Goal: Task Accomplishment & Management: Use online tool/utility

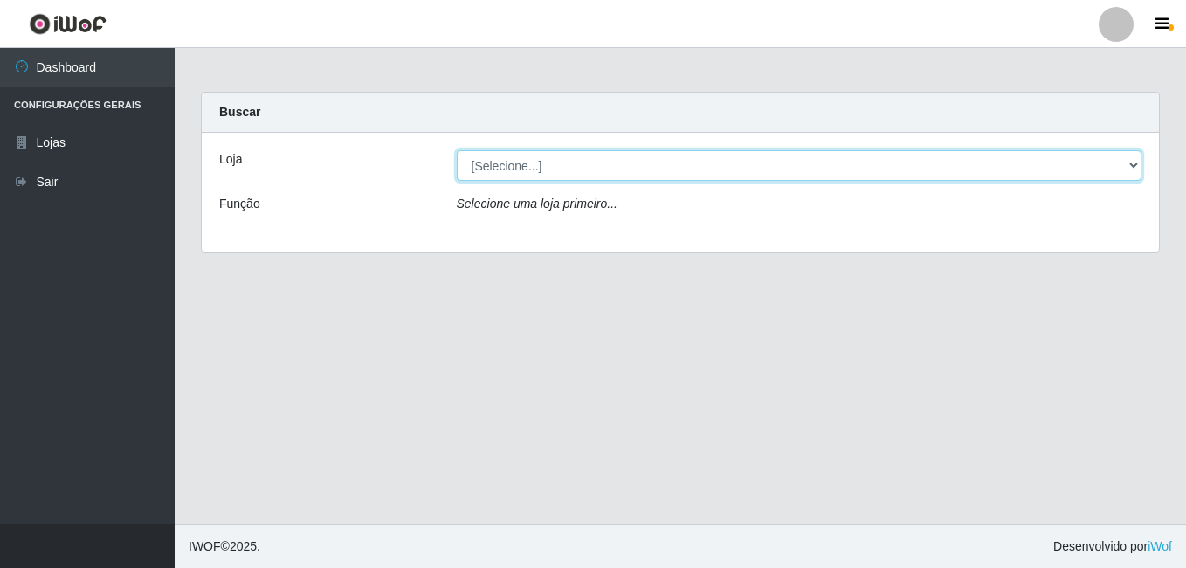
click at [488, 162] on select "[Selecione...] Bemais Supermercados - B7 Oitizeiro" at bounding box center [800, 165] width 686 height 31
select select "411"
click at [457, 150] on select "[Selecione...] Bemais Supermercados - B7 Oitizeiro" at bounding box center [800, 165] width 686 height 31
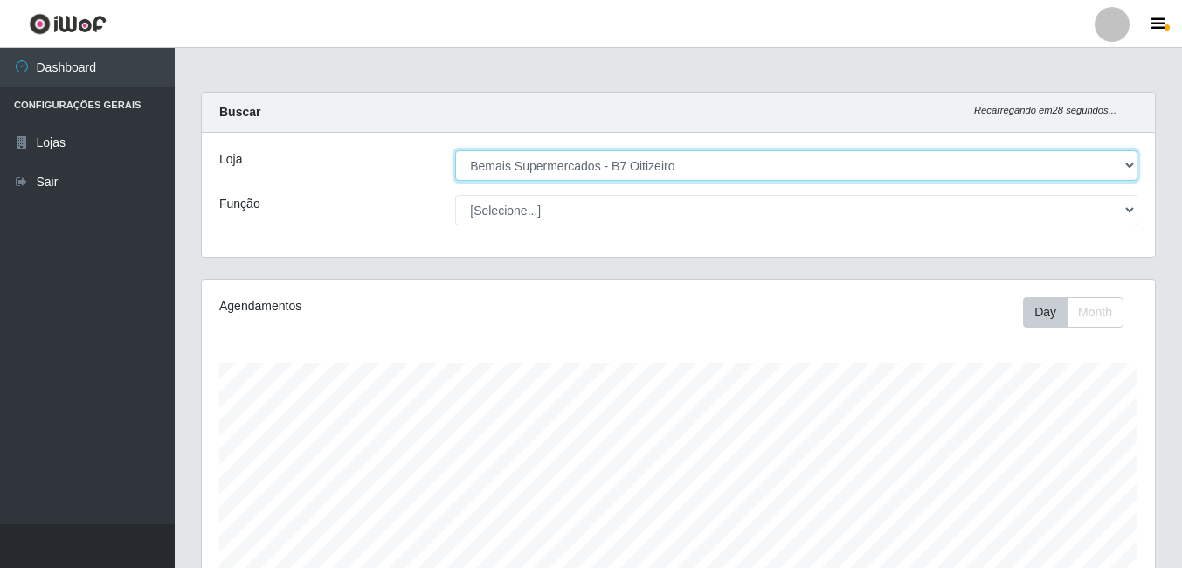
scroll to position [363, 953]
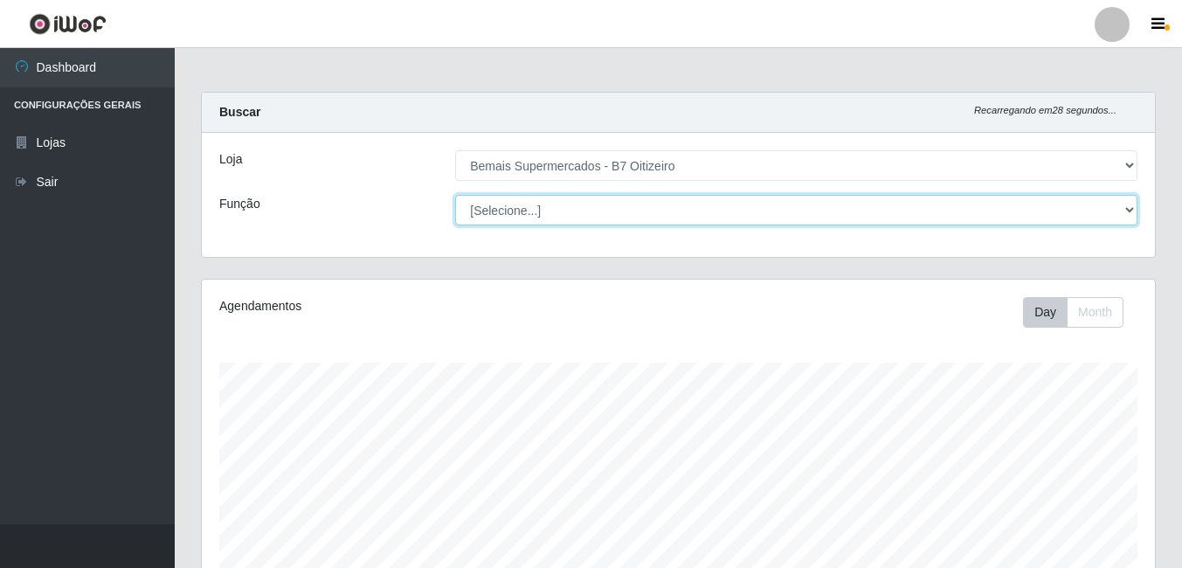
click at [547, 214] on select "[Selecione...] ASG ASG + ASG ++ Auxiliar de Estacionamento Auxiliar de Estacion…" at bounding box center [796, 210] width 682 height 31
select select "72"
click at [455, 195] on select "[Selecione...] ASG ASG + ASG ++ Auxiliar de Estacionamento Auxiliar de Estacion…" at bounding box center [796, 210] width 682 height 31
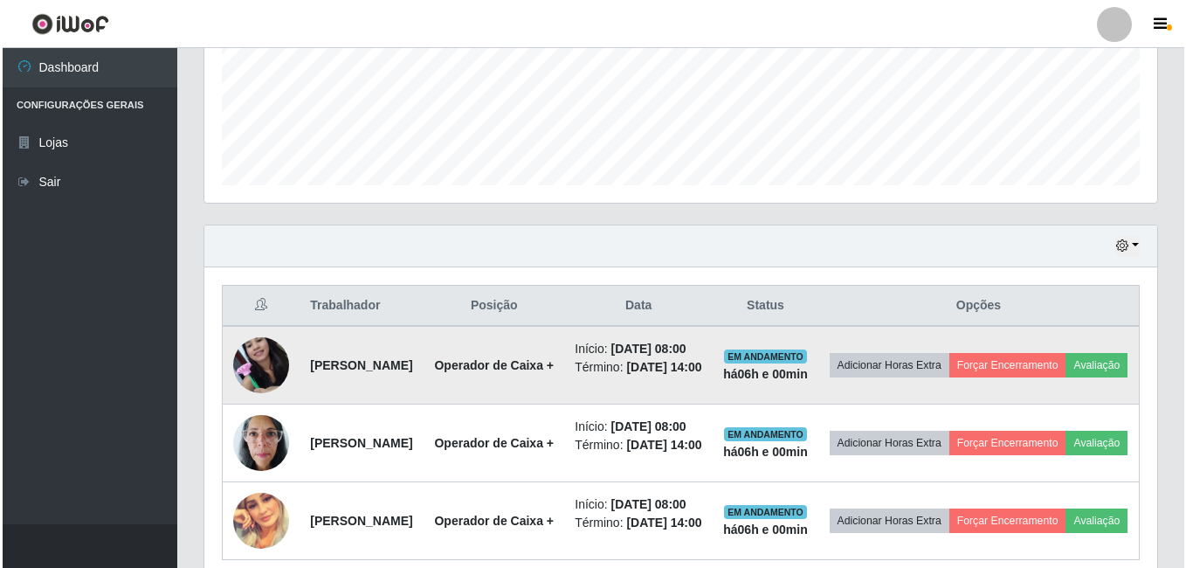
scroll to position [524, 0]
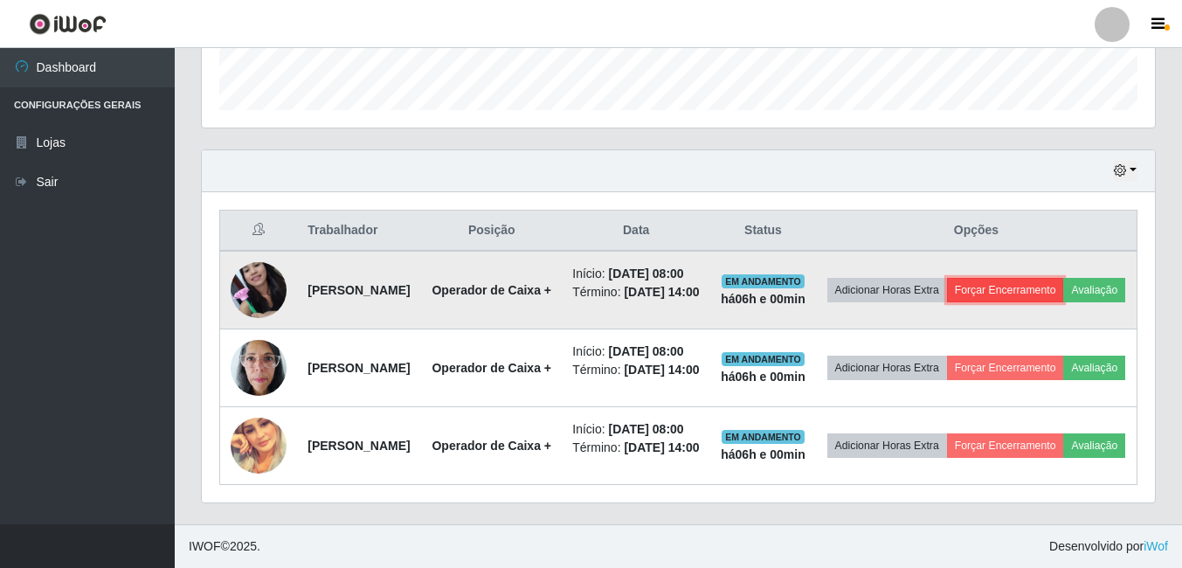
click at [1060, 280] on button "Forçar Encerramento" at bounding box center [1005, 290] width 117 height 24
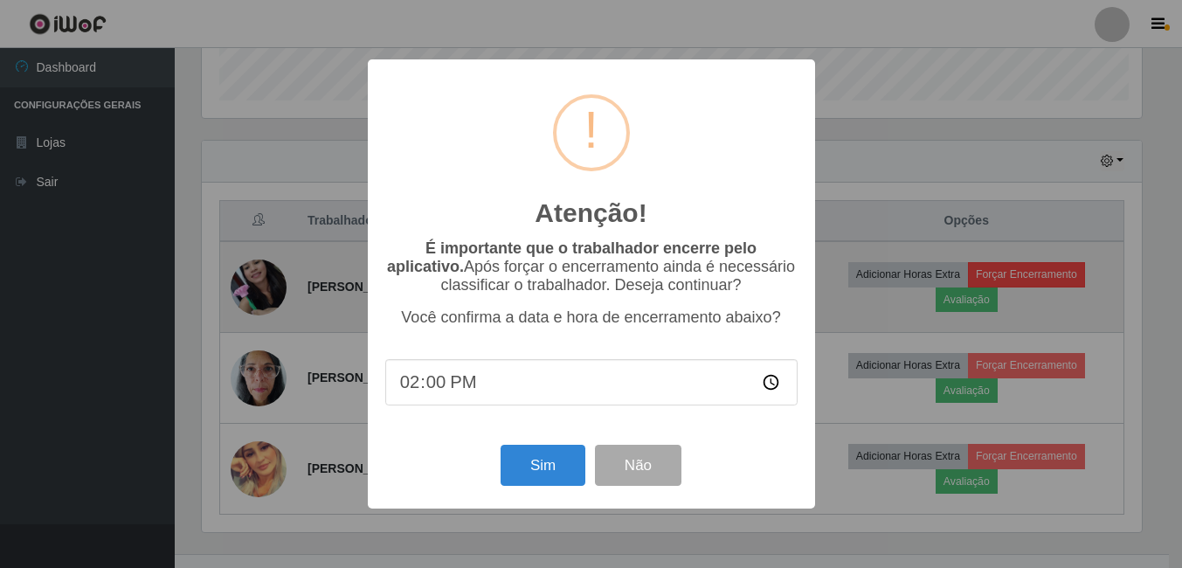
scroll to position [363, 944]
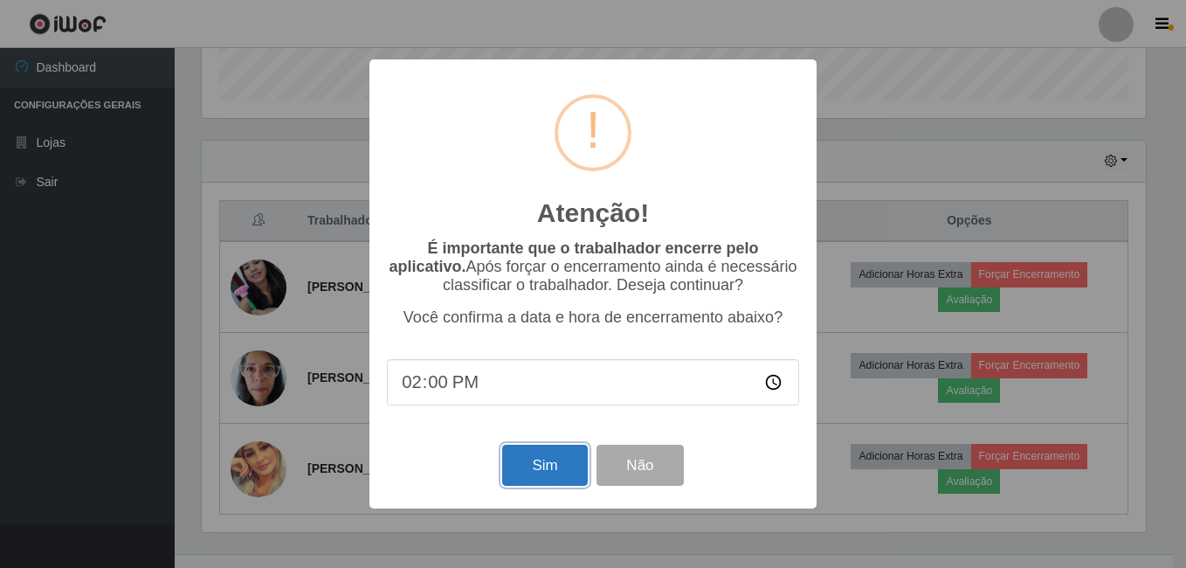
click at [539, 479] on button "Sim" at bounding box center [544, 465] width 85 height 41
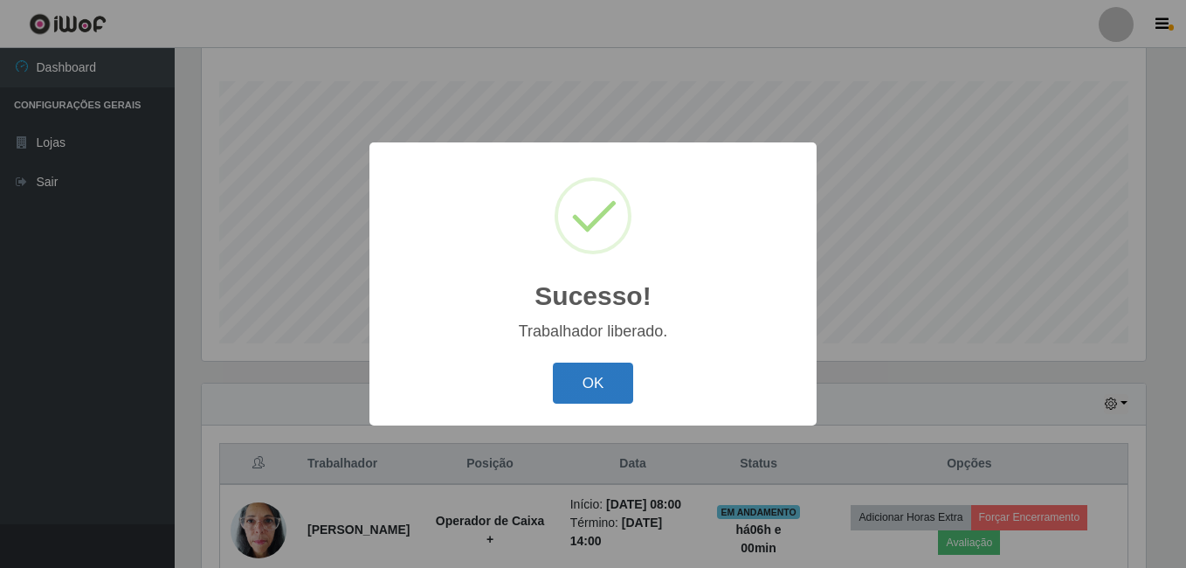
click at [588, 369] on button "OK" at bounding box center [593, 383] width 81 height 41
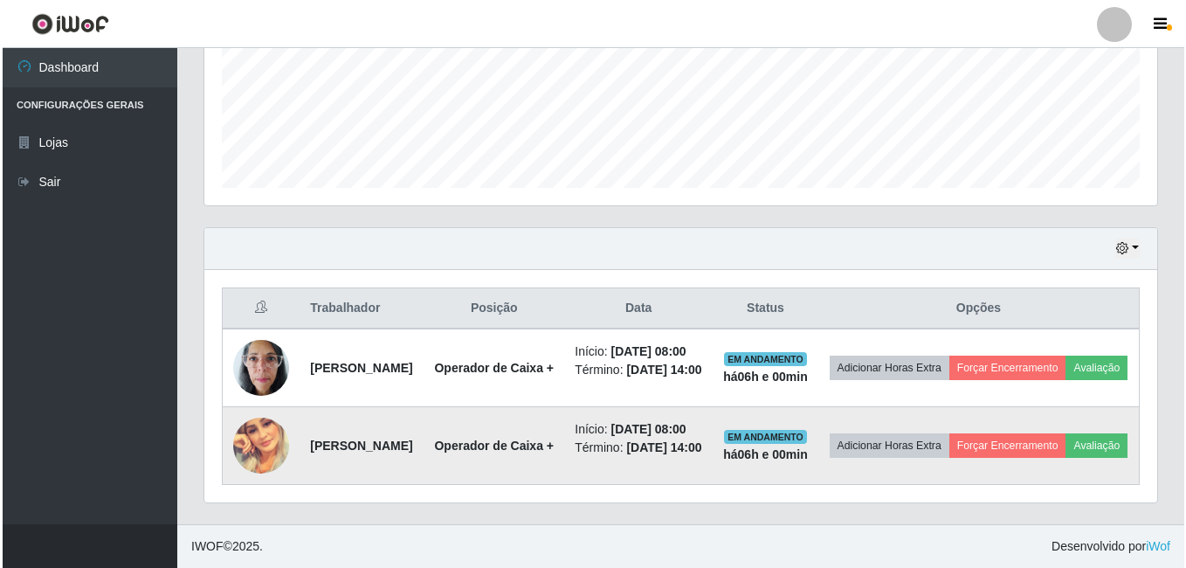
scroll to position [500, 0]
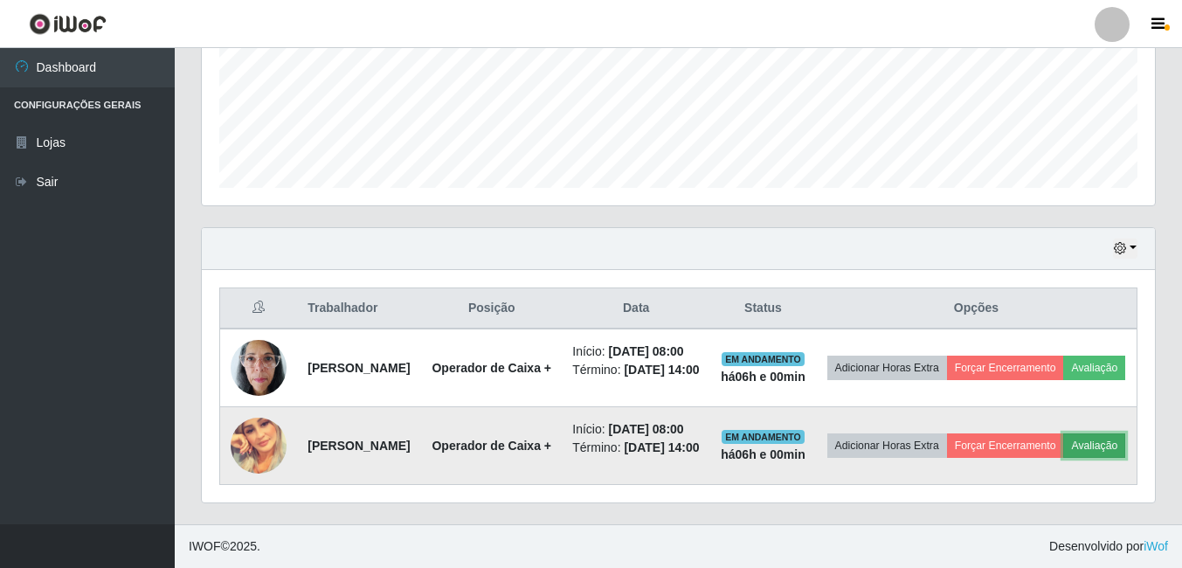
click at [1063, 439] on button "Avaliação" at bounding box center [1094, 445] width 62 height 24
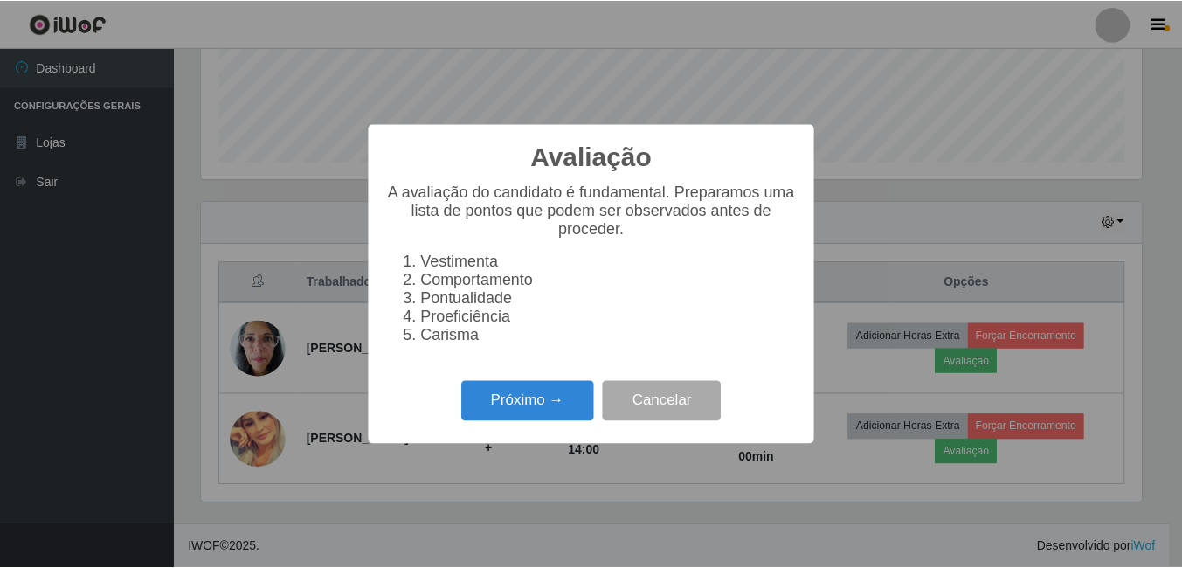
scroll to position [363, 944]
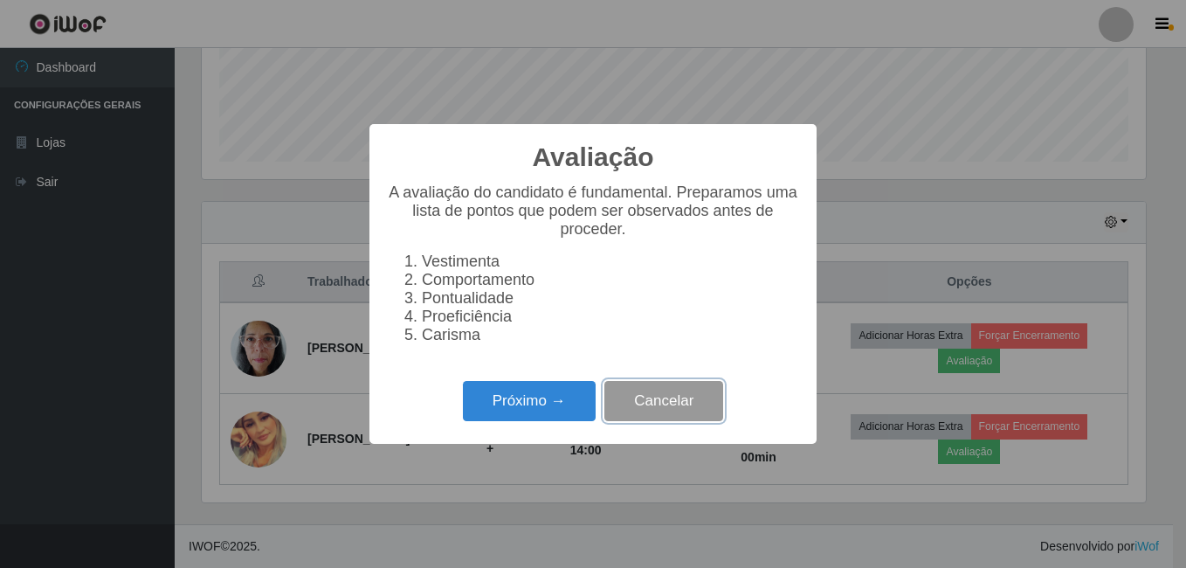
click at [666, 411] on button "Cancelar" at bounding box center [664, 401] width 119 height 41
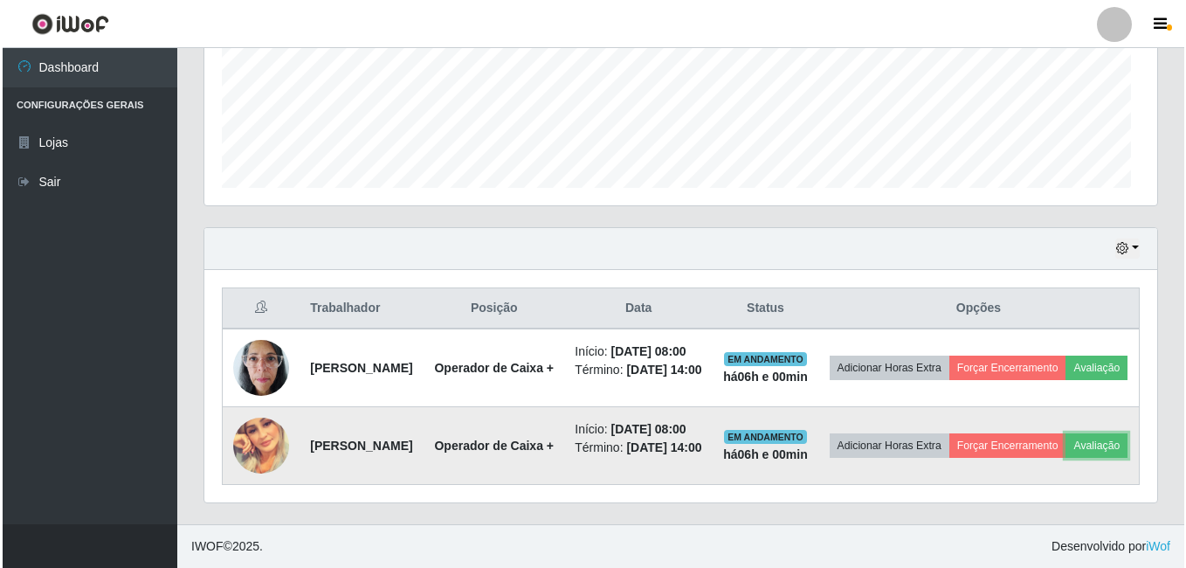
scroll to position [363, 953]
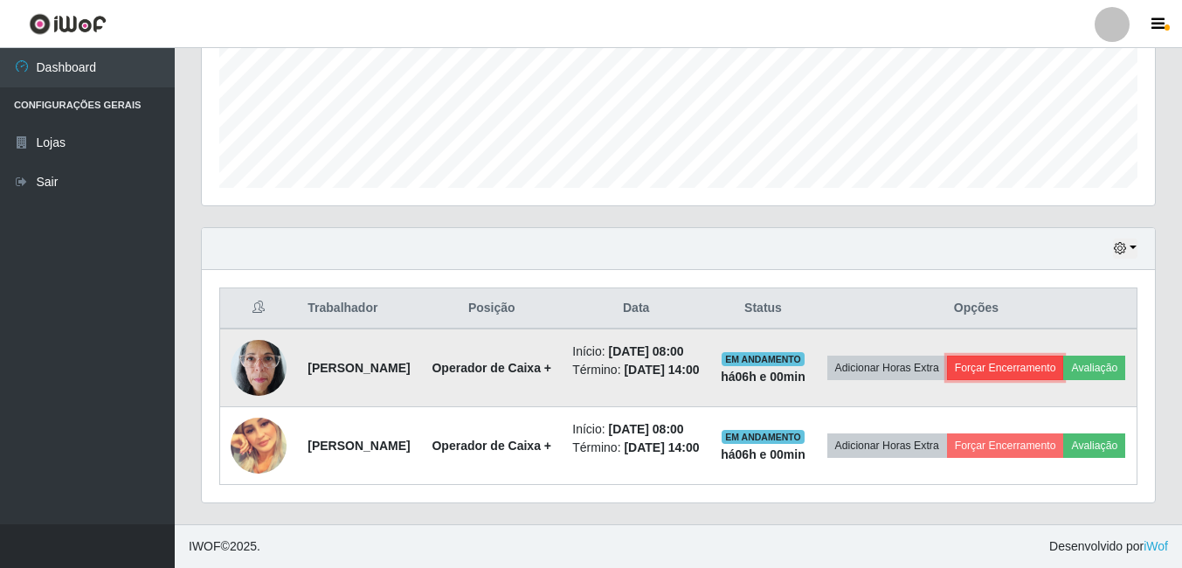
click at [1048, 356] on button "Forçar Encerramento" at bounding box center [1005, 368] width 117 height 24
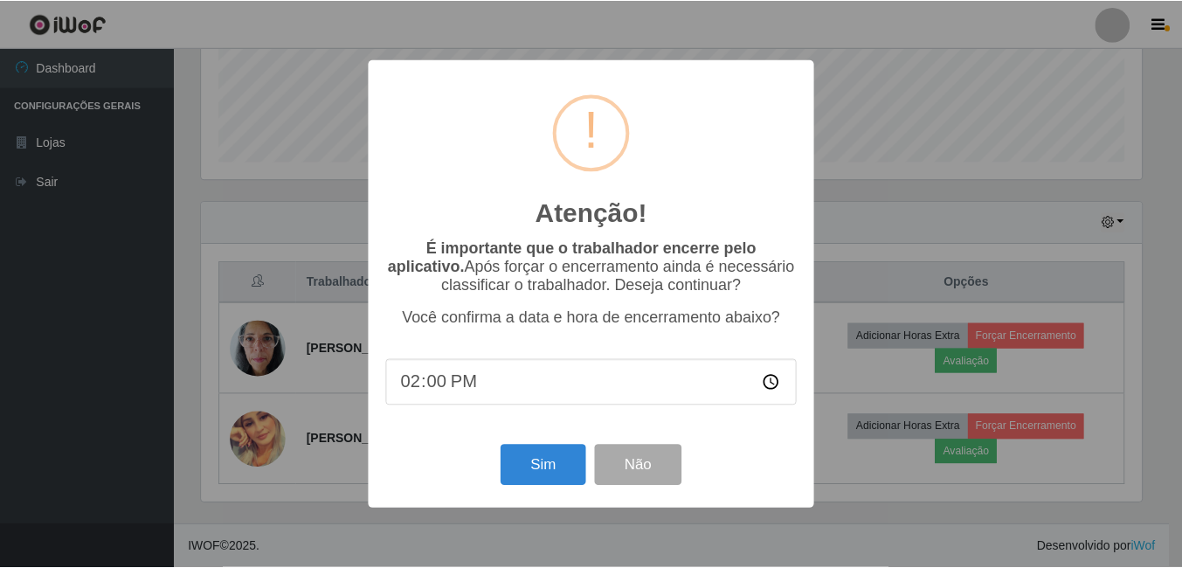
scroll to position [363, 944]
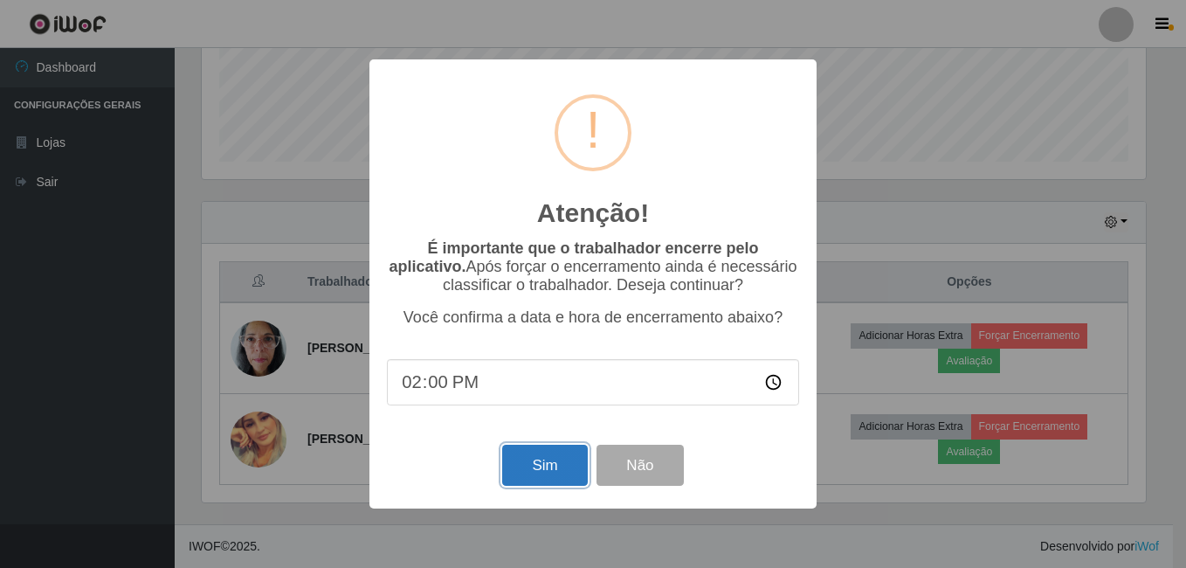
click at [542, 474] on button "Sim" at bounding box center [544, 465] width 85 height 41
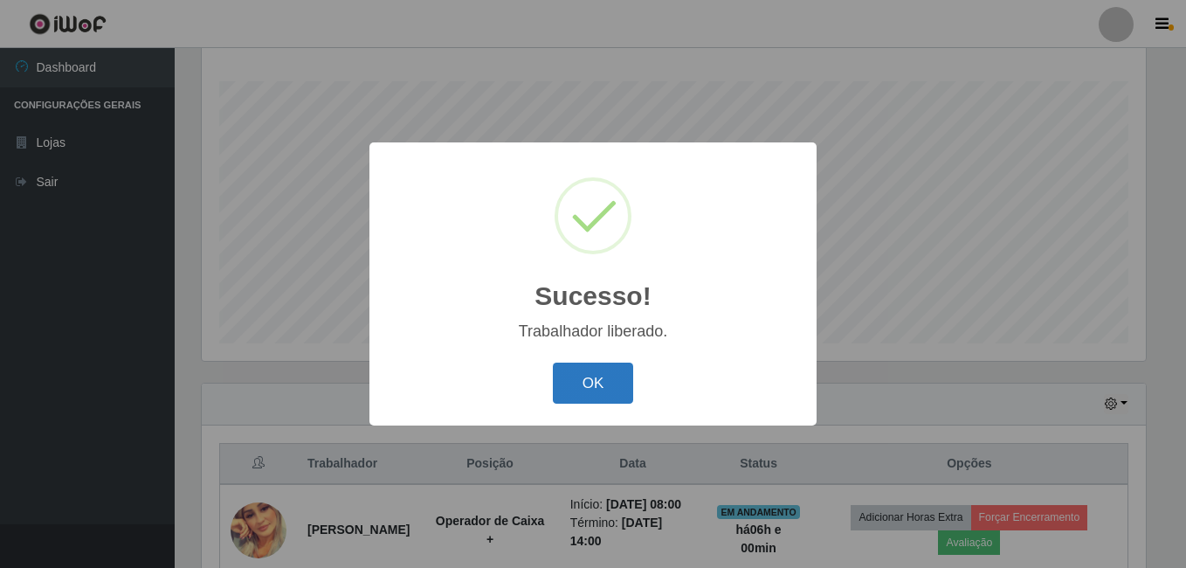
click at [591, 391] on button "OK" at bounding box center [593, 383] width 81 height 41
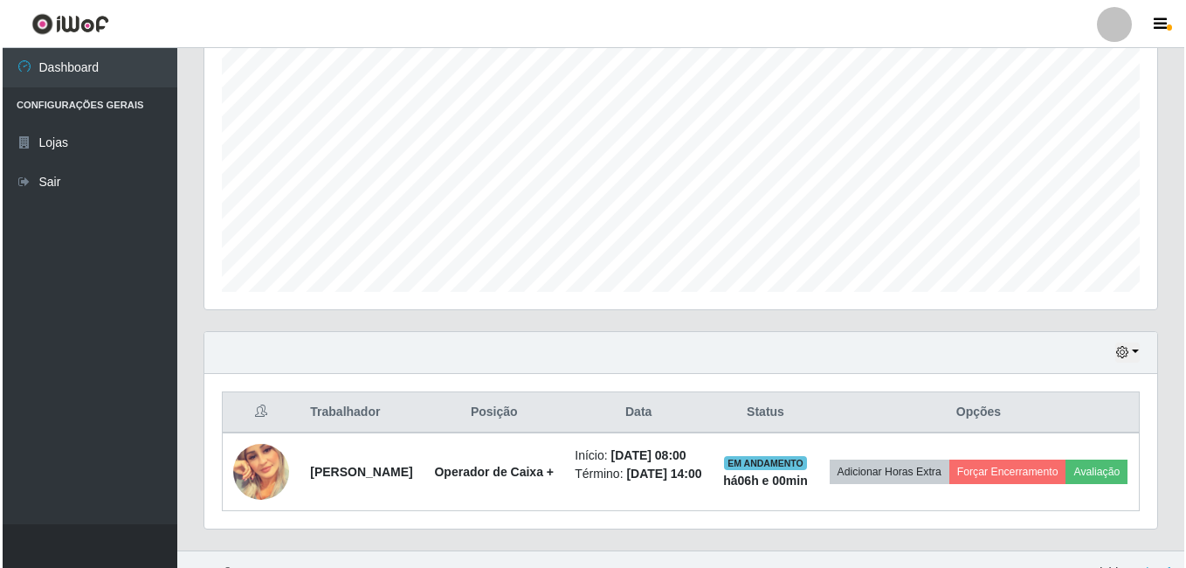
scroll to position [391, 0]
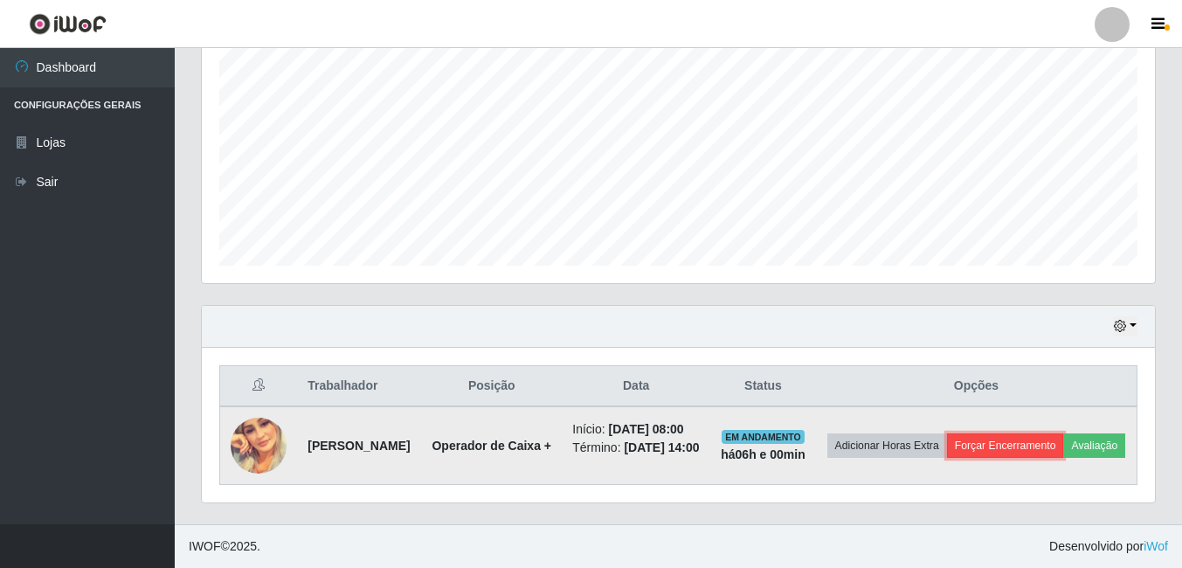
click at [1026, 433] on button "Forçar Encerramento" at bounding box center [1005, 445] width 117 height 24
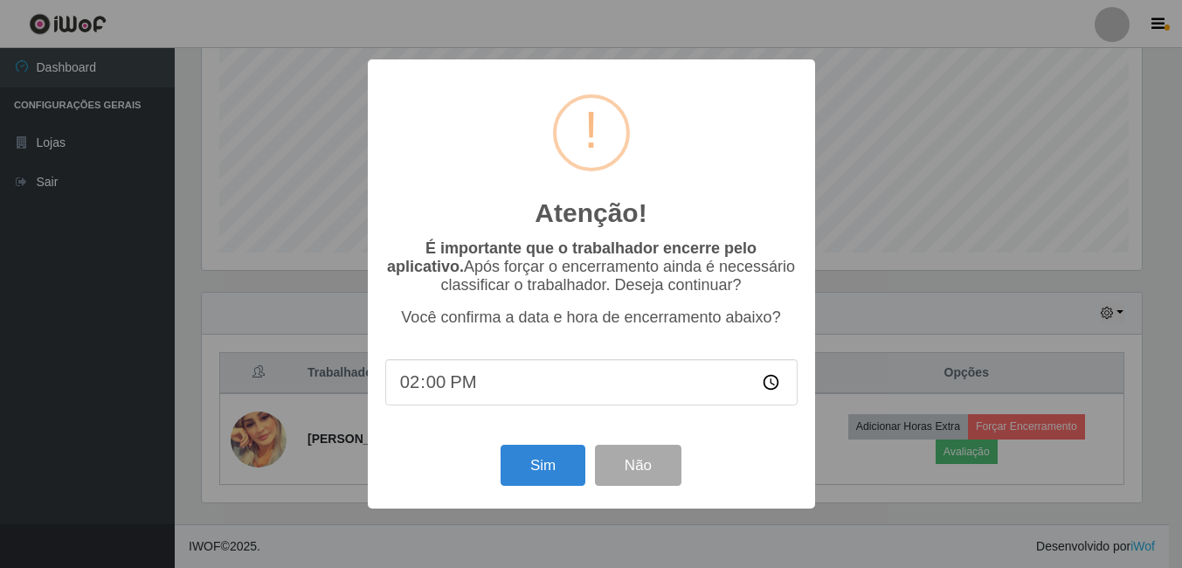
scroll to position [363, 944]
click at [545, 481] on button "Sim" at bounding box center [544, 465] width 85 height 41
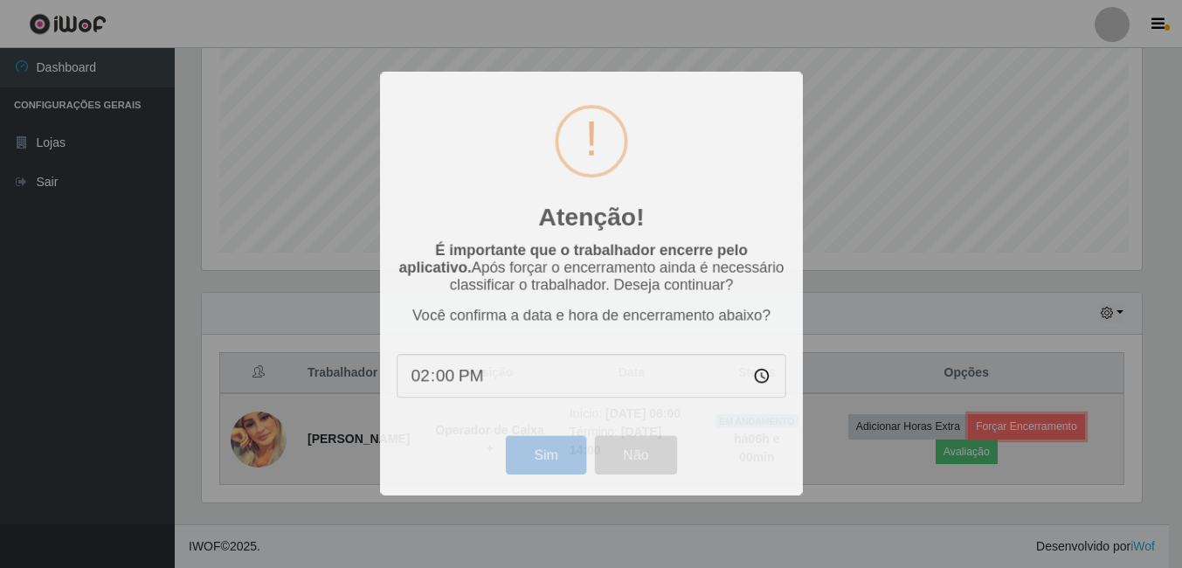
scroll to position [0, 0]
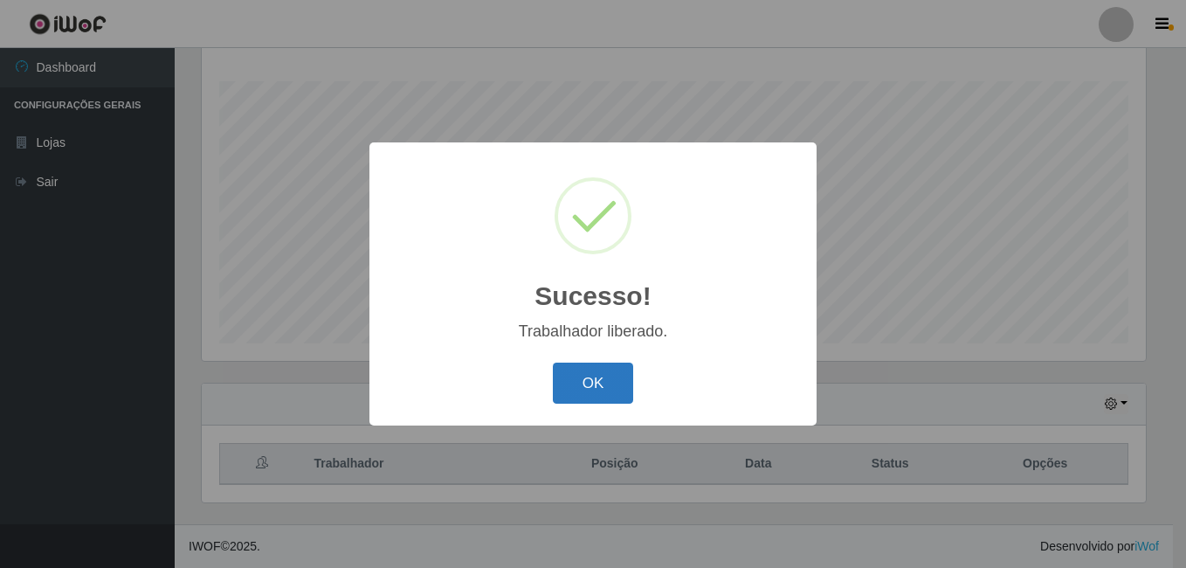
click at [600, 377] on button "OK" at bounding box center [593, 383] width 81 height 41
